Goal: Information Seeking & Learning: Check status

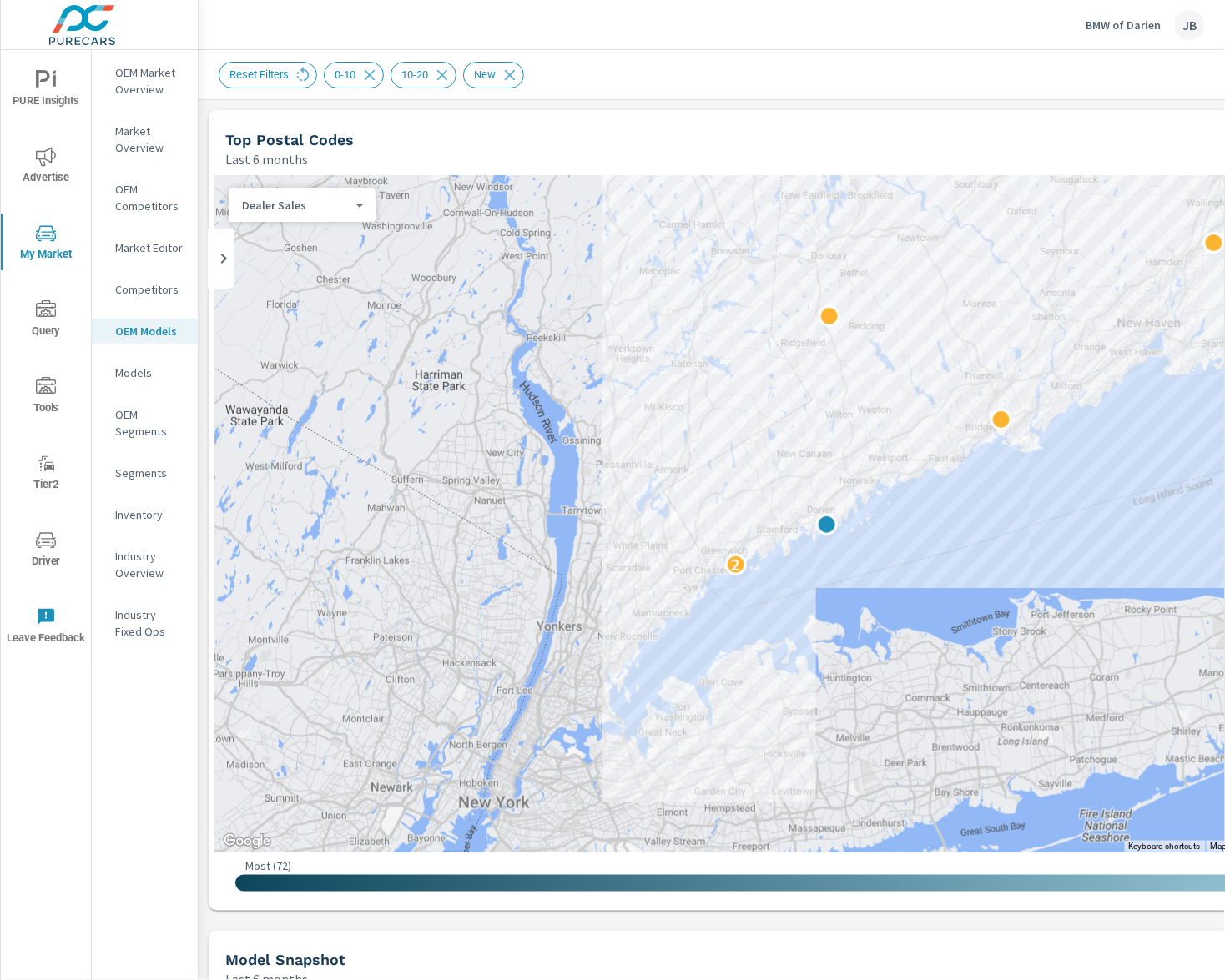
scroll to position [1, 0]
click at [44, 168] on span "Advertise" at bounding box center [46, 166] width 80 height 41
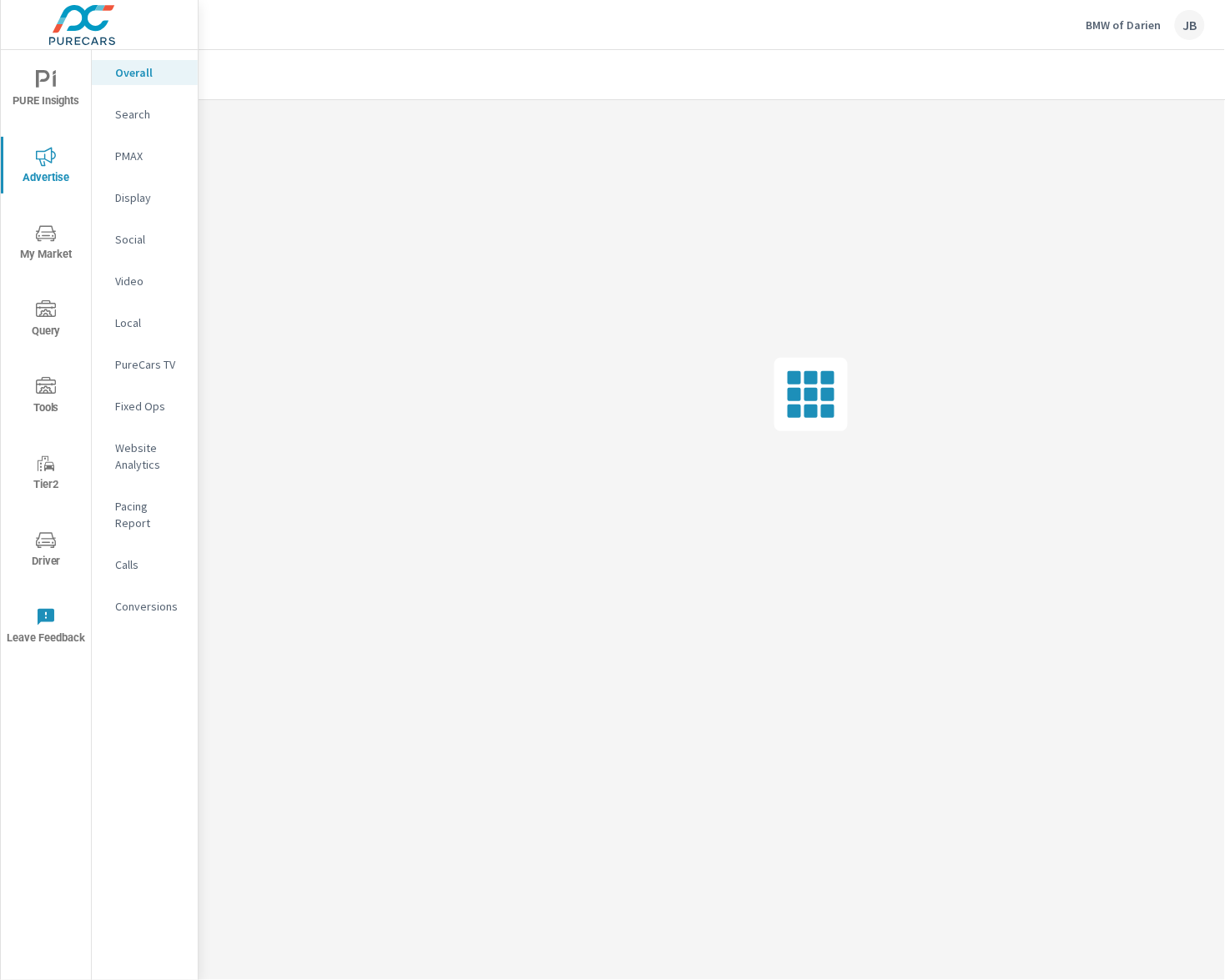
click at [144, 598] on p "Conversions" at bounding box center [150, 605] width 69 height 17
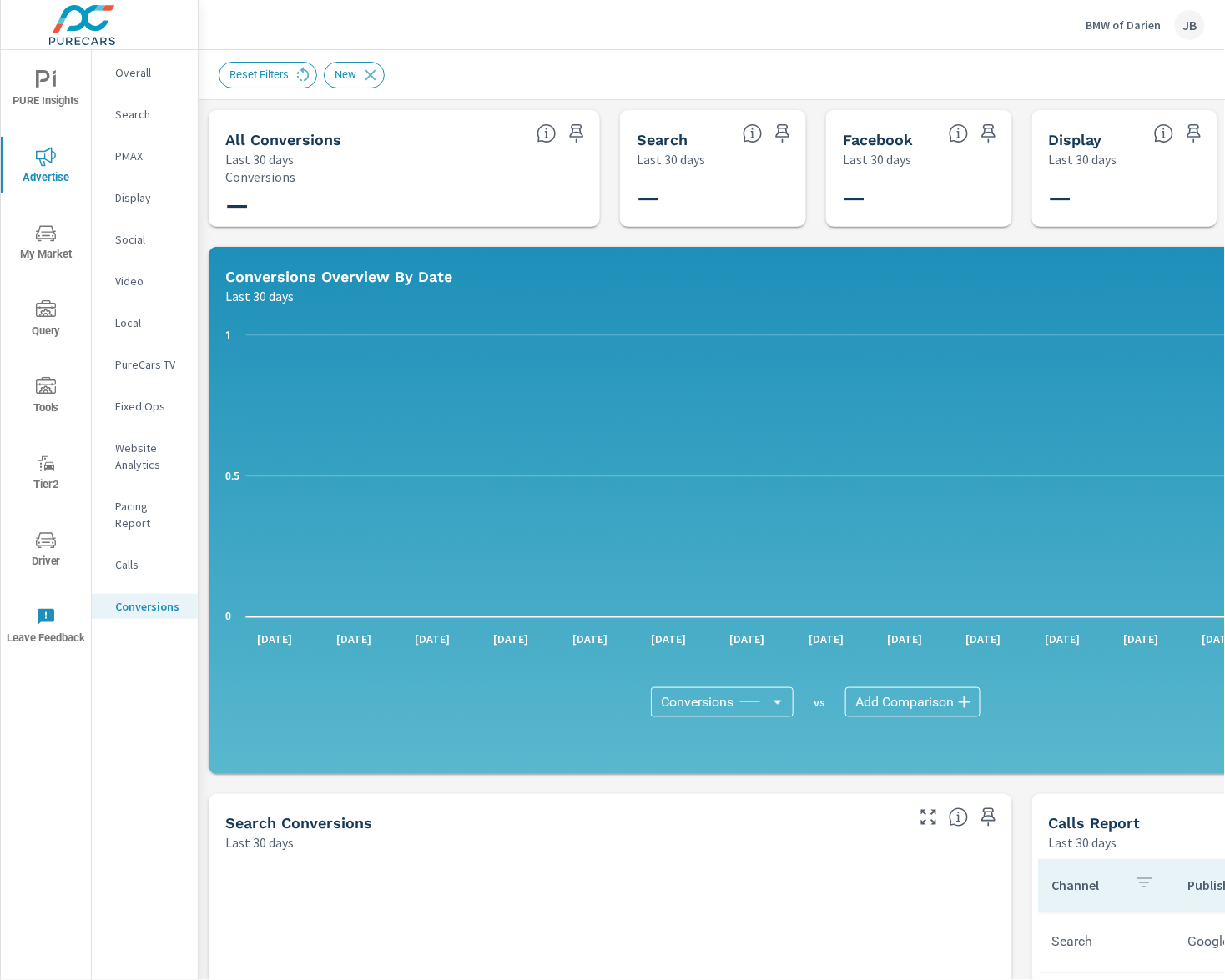
click at [1025, 873] on div "All Conversions Last 30 days — Conversions Search Last 30 days — Facebook Last …" at bounding box center [816, 989] width 1235 height 1778
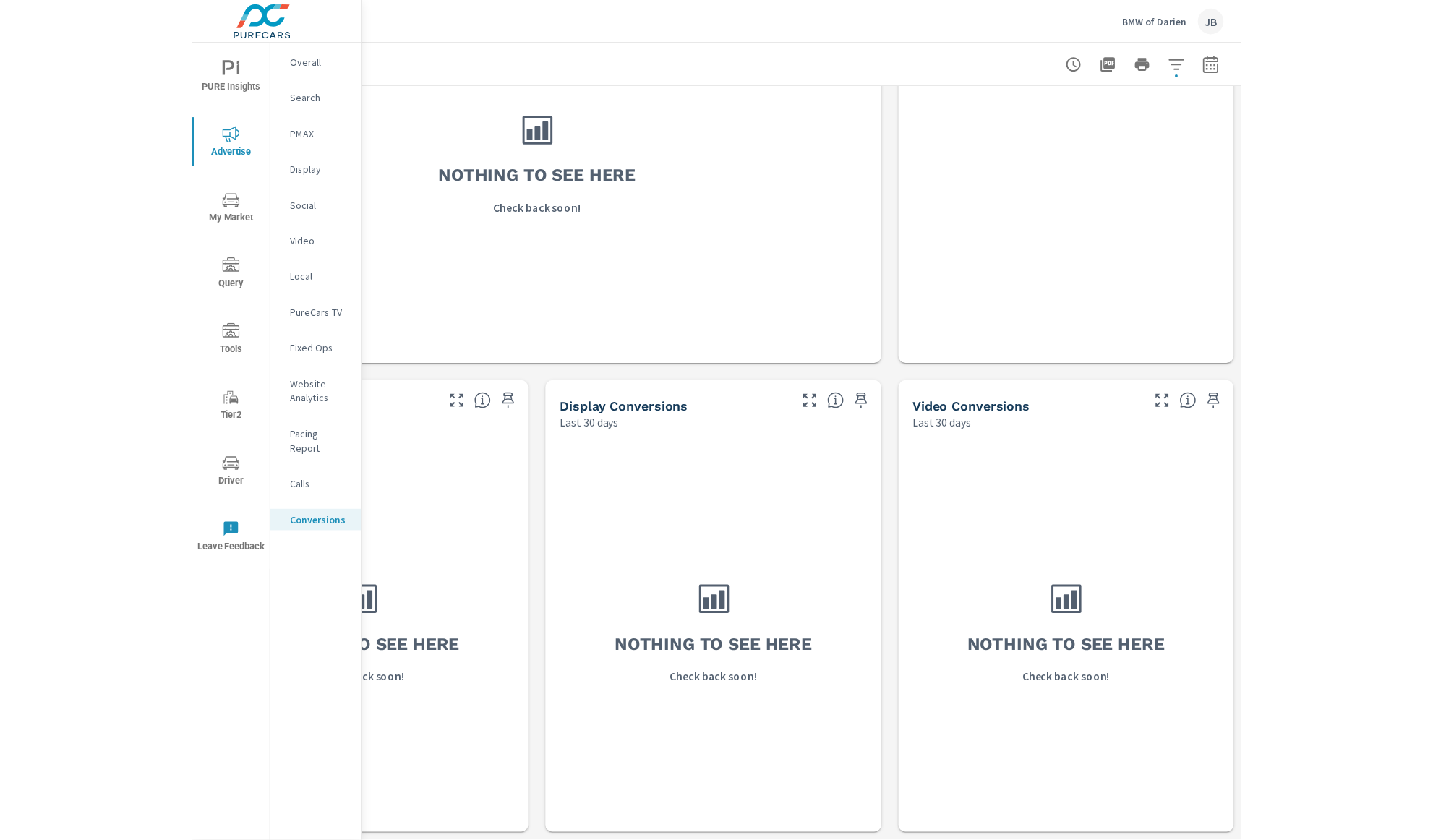
scroll to position [778, 0]
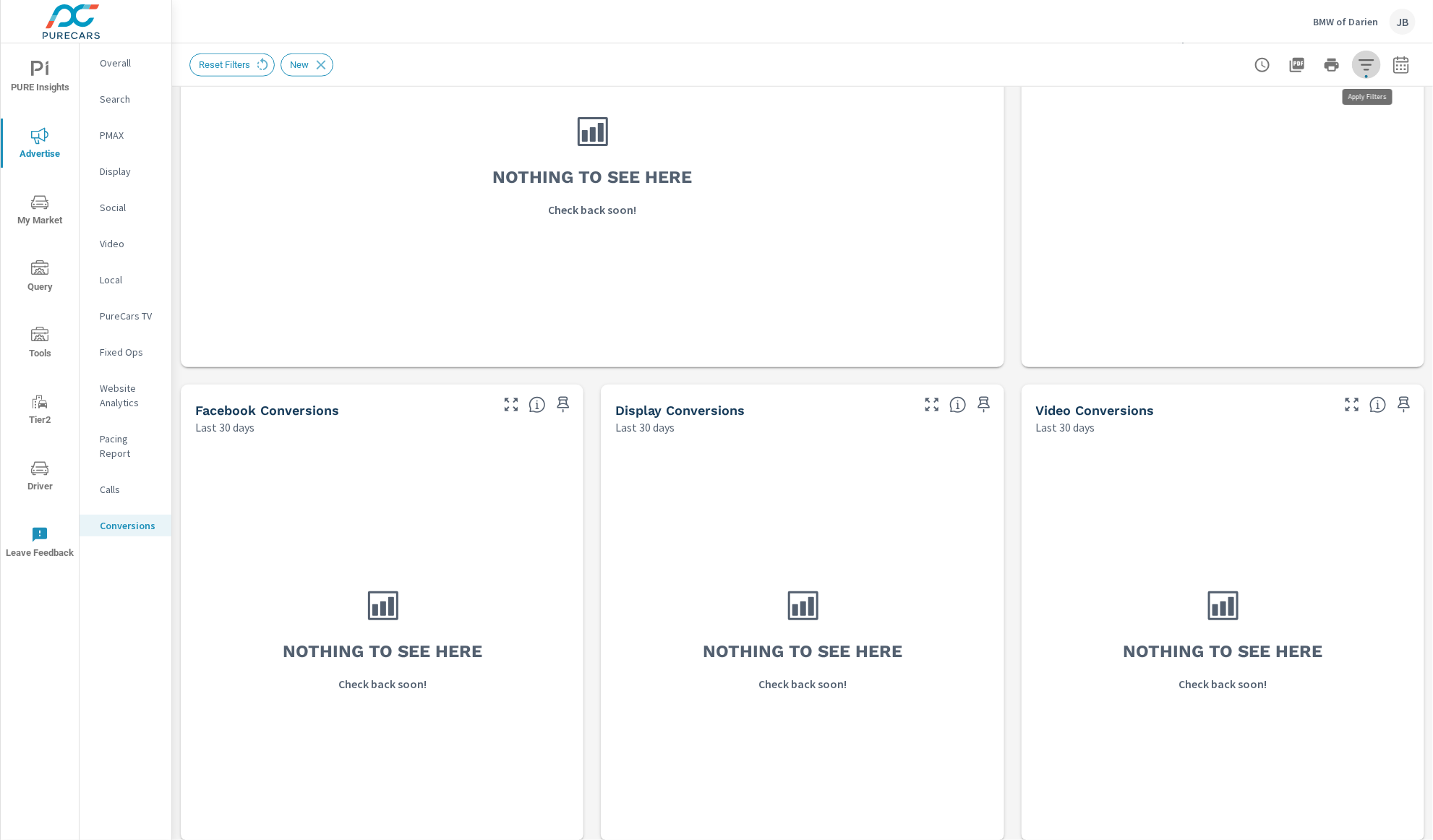
click at [1061, 73] on button "button" at bounding box center [1367, 65] width 29 height 29
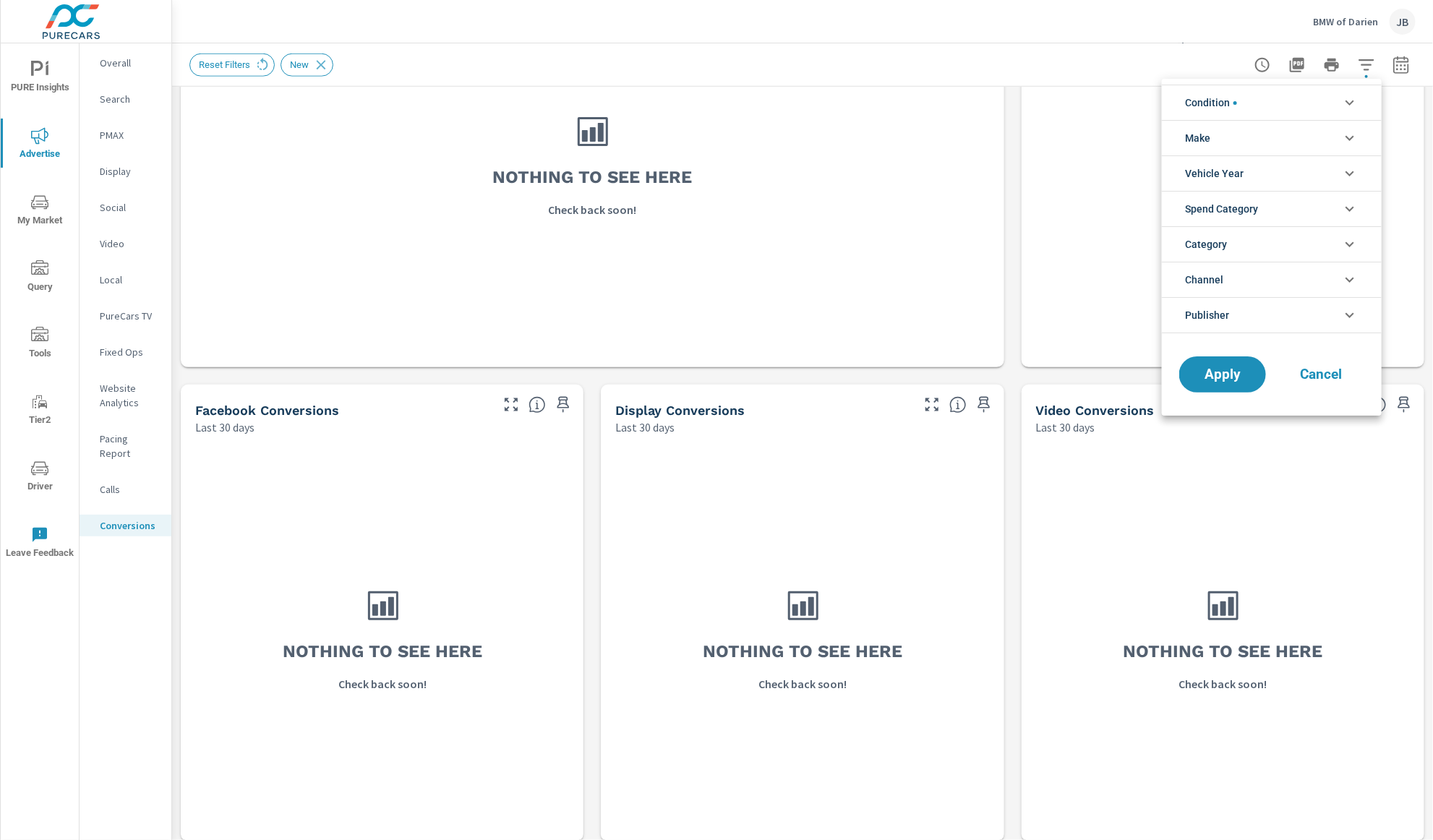
click at [1061, 67] on div at bounding box center [716, 420] width 1433 height 840
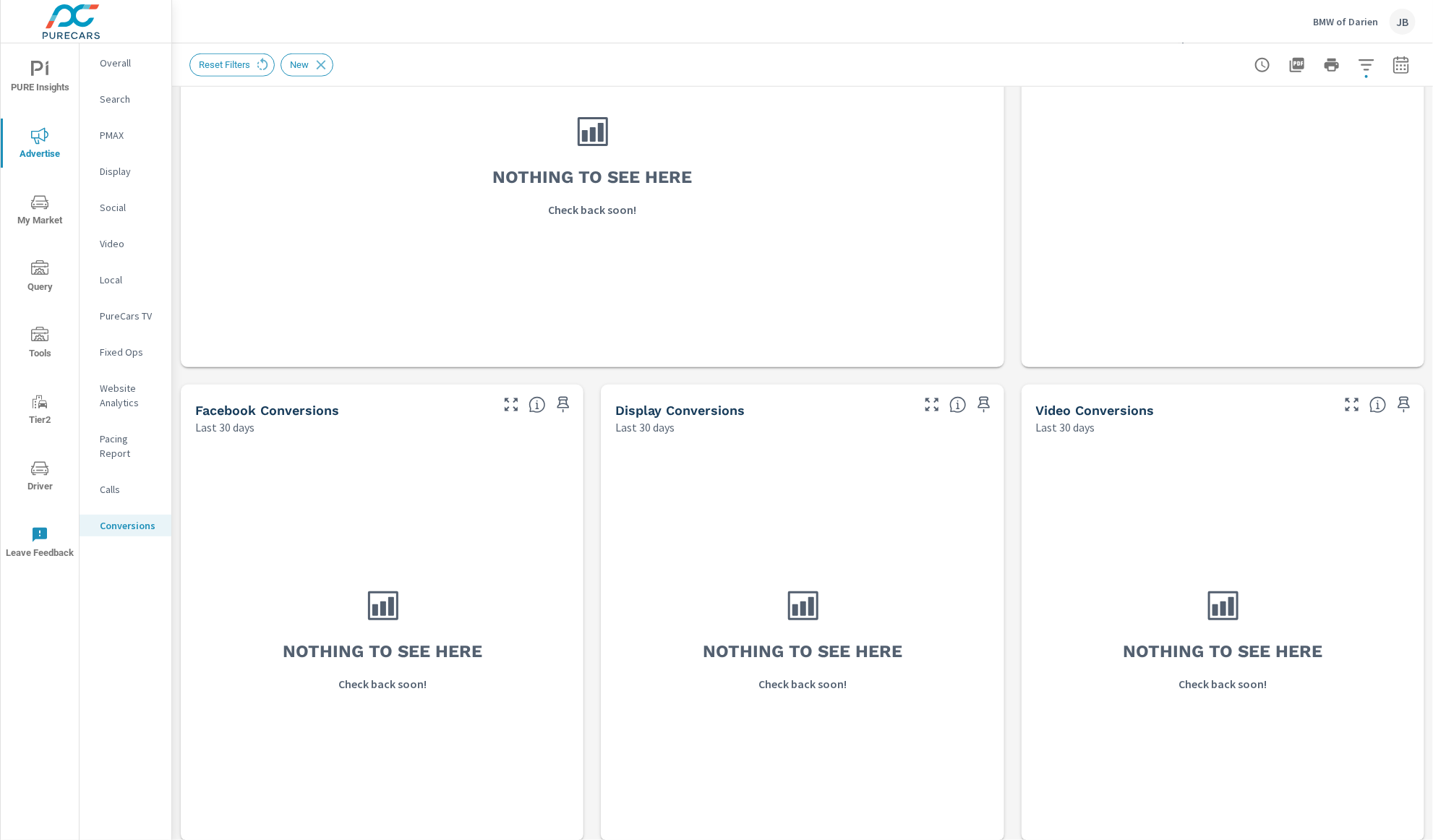
click at [1061, 67] on icon "button" at bounding box center [1401, 65] width 17 height 17
select select "Last 30 days"
click at [1061, 119] on select "Custom [DATE] Last week Last 7 days Last 14 days Last 30 days Last 45 days Last…" at bounding box center [1285, 125] width 144 height 29
click at [214, 65] on span "Reset Filters" at bounding box center [224, 64] width 69 height 11
click at [259, 62] on icon at bounding box center [262, 64] width 16 height 16
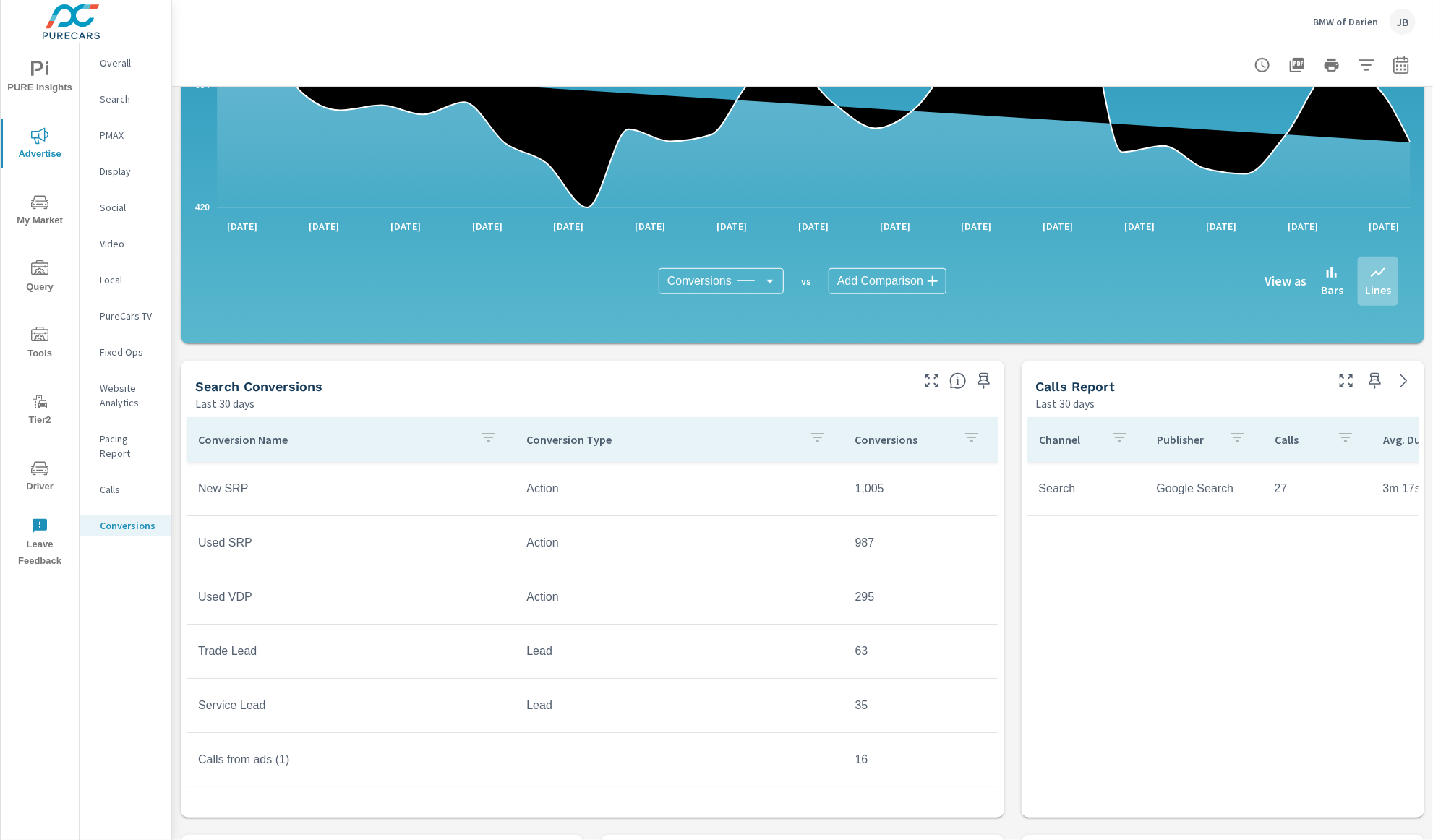
scroll to position [340, 0]
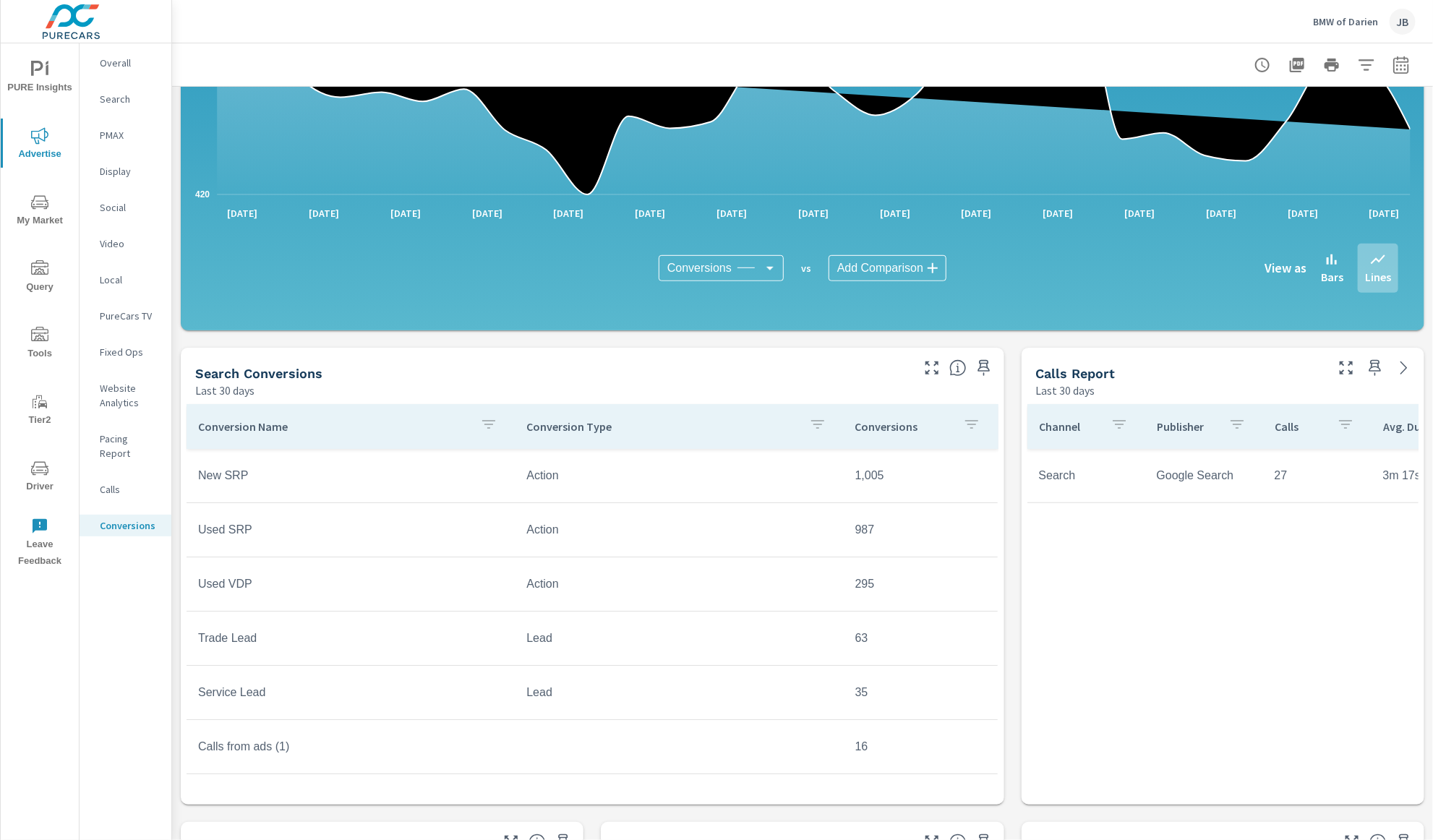
click at [1016, 628] on div "All Conversions Last 30 days 18,511 Conversions Search Last 30 days 2,414 Faceb…" at bounding box center [802, 517] width 1261 height 1541
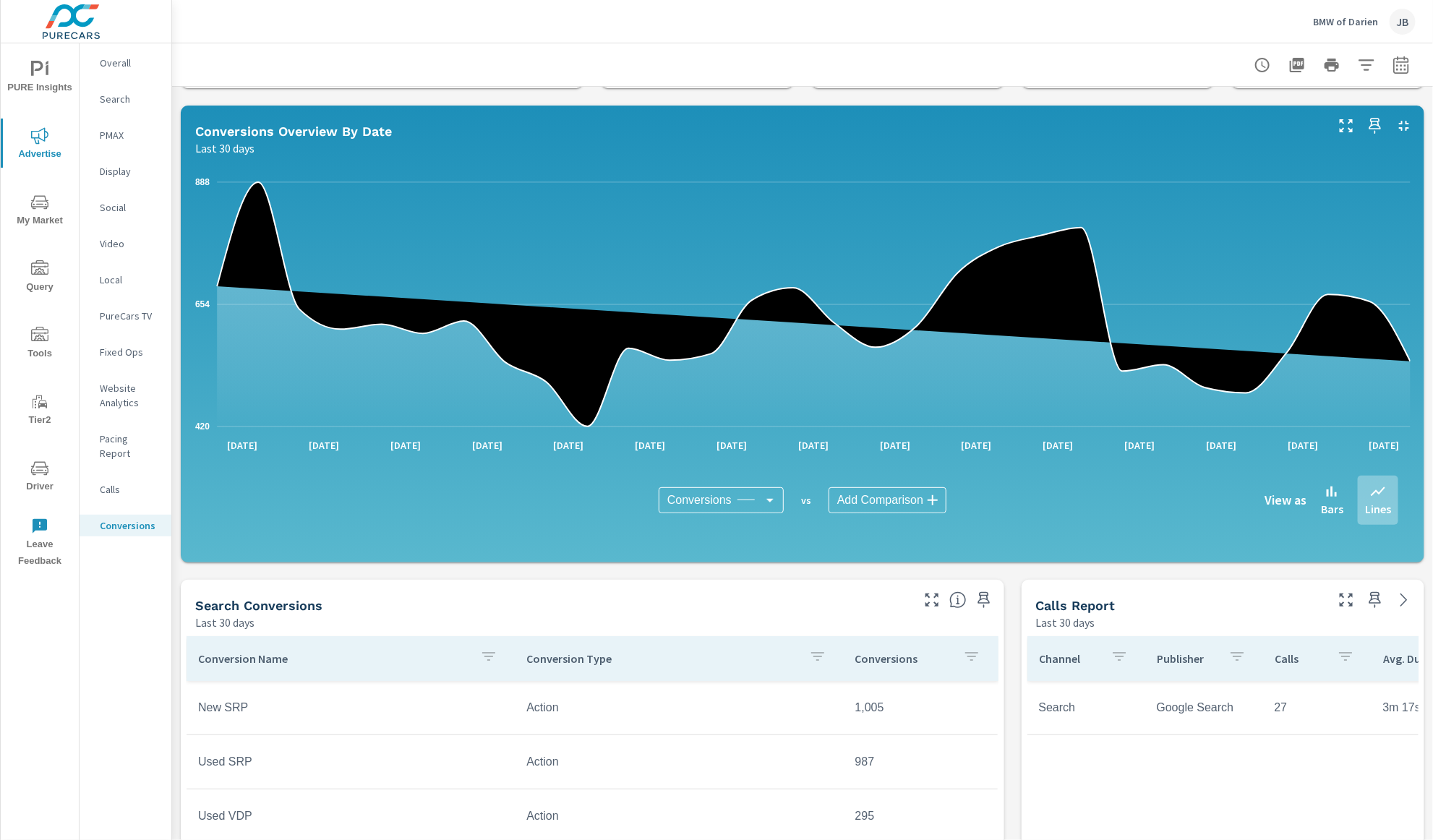
scroll to position [0, 0]
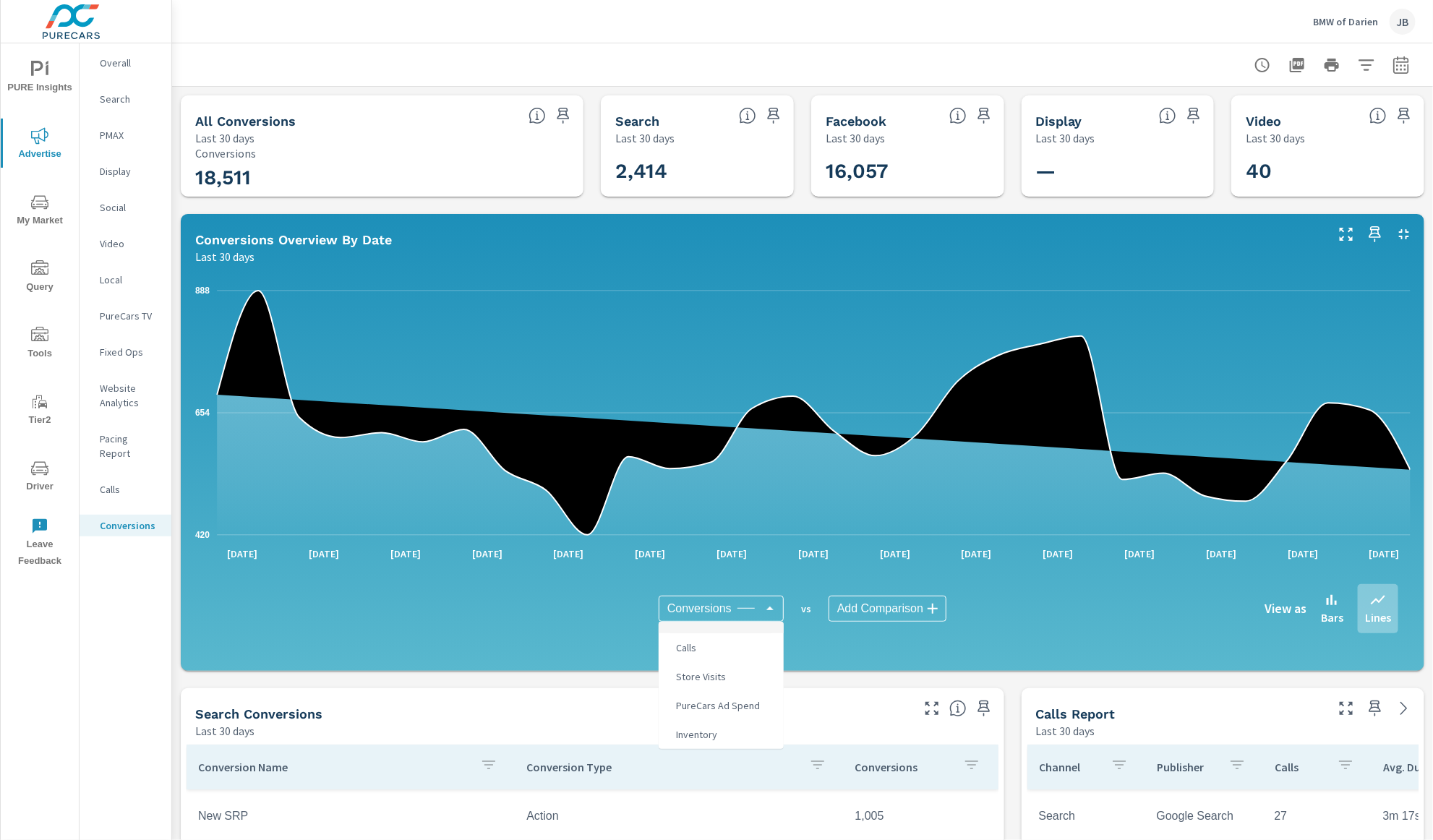
click at [766, 600] on body "PURE Insights Advertise My Market Query Tools Tier2 Driver Leave Feedback Overa…" at bounding box center [716, 420] width 1433 height 840
click at [877, 605] on div at bounding box center [716, 420] width 1433 height 840
click at [902, 611] on body "PURE Insights Advertise My Market Query Tools Tier2 Driver Leave Feedback Overa…" at bounding box center [716, 420] width 1433 height 840
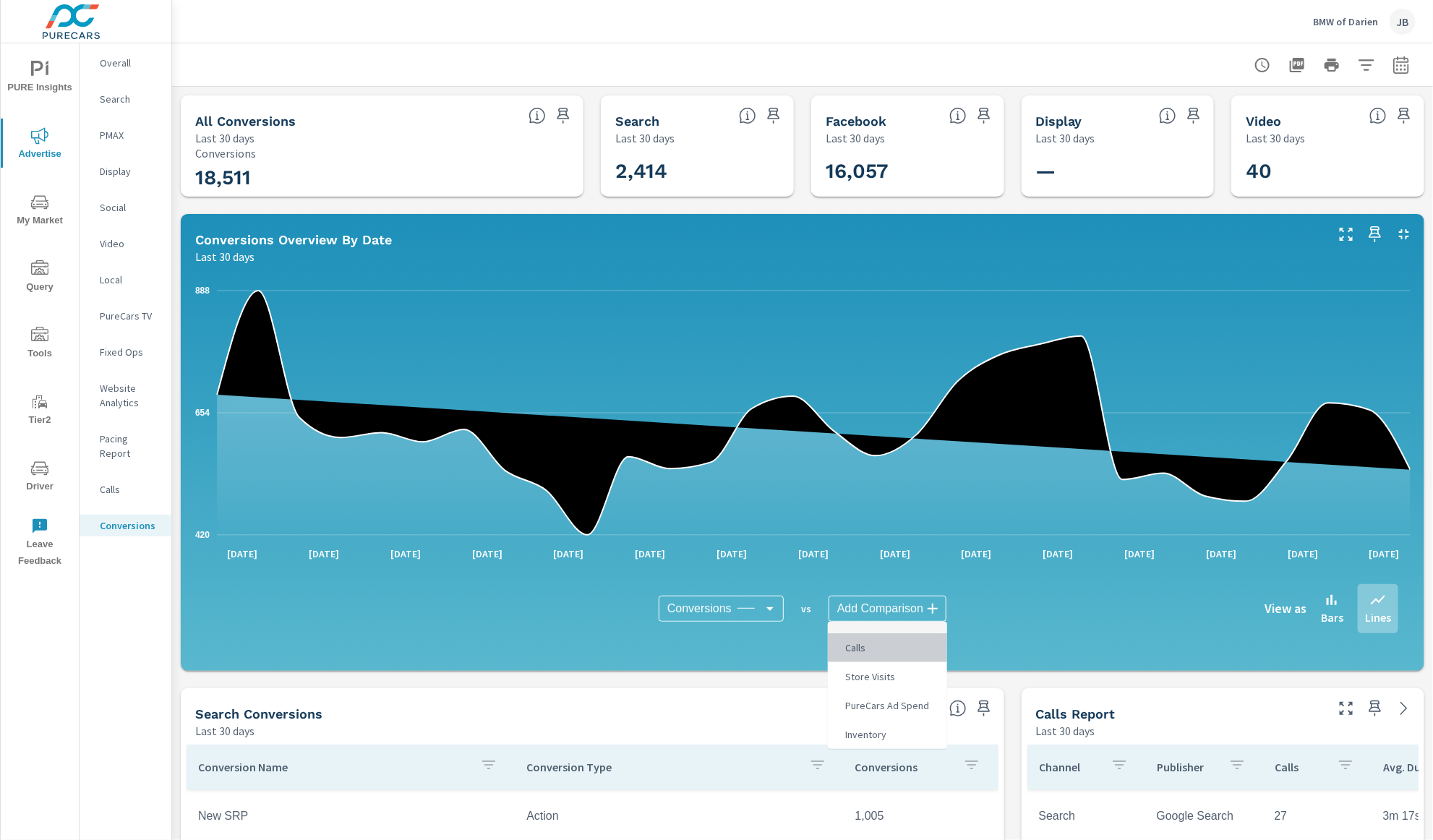
click at [906, 653] on li "Calls" at bounding box center [887, 648] width 119 height 29
type input "Calls"
